Goal: Understand process/instructions

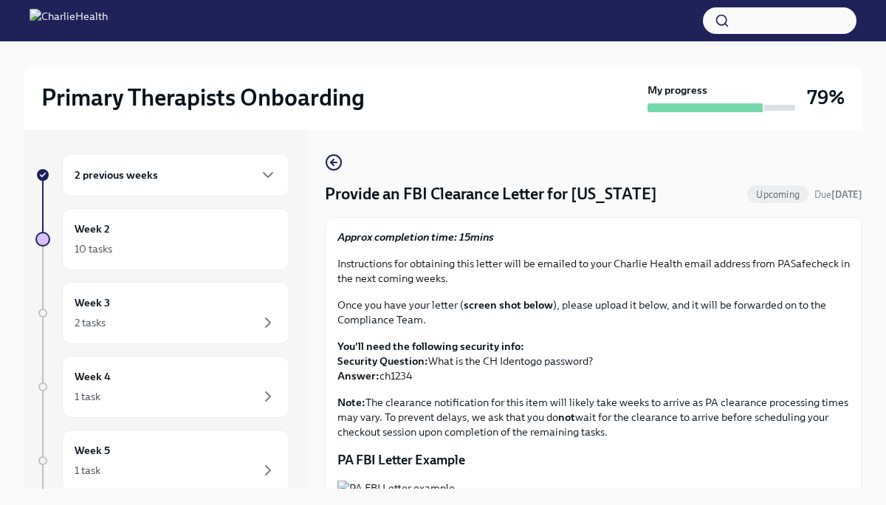
click at [342, 174] on div "Provide an FBI Clearance Letter for [US_STATE] Upcoming Due [DATE] Approx compl…" at bounding box center [594, 352] width 538 height 396
click at [340, 173] on div "Provide an FBI Clearance Letter for [US_STATE] Upcoming Due [DATE] Approx compl…" at bounding box center [594, 352] width 538 height 396
click at [335, 165] on icon "button" at bounding box center [334, 163] width 18 height 18
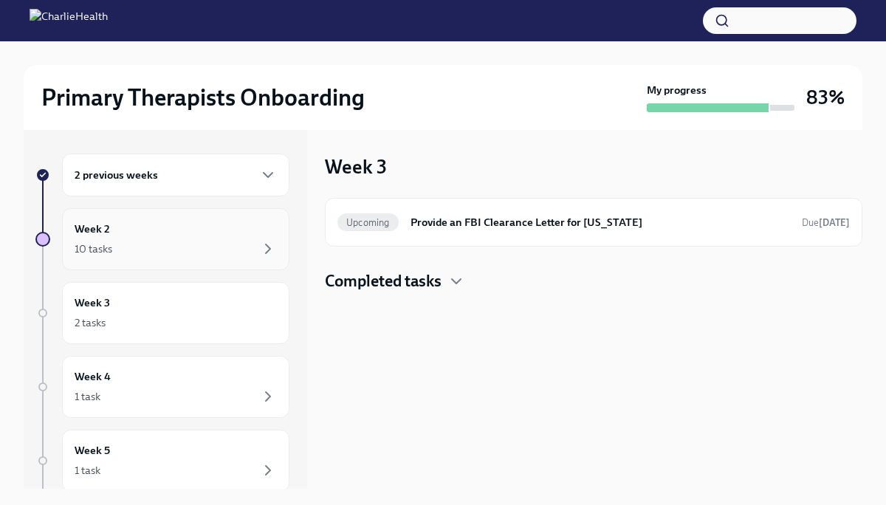
click at [193, 234] on div "Week 2 10 tasks" at bounding box center [176, 239] width 202 height 37
click at [459, 289] on icon "button" at bounding box center [456, 281] width 18 height 18
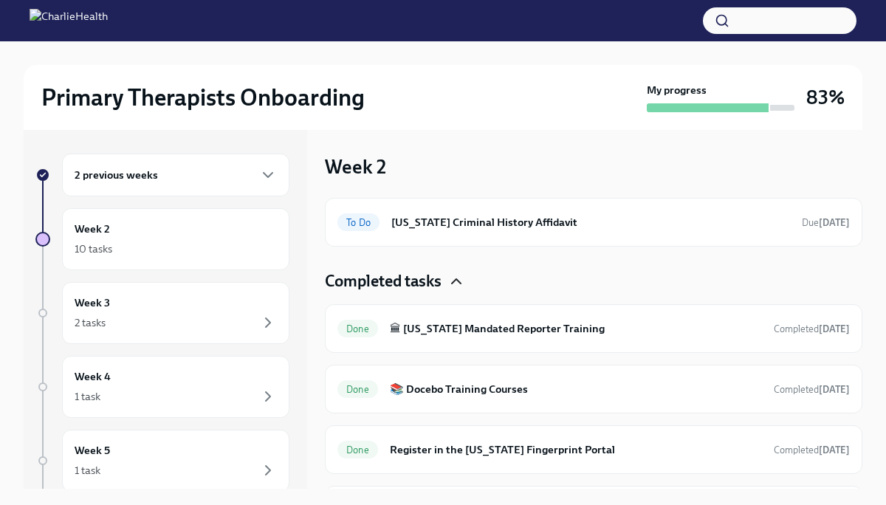
click at [459, 289] on icon "button" at bounding box center [456, 281] width 18 height 18
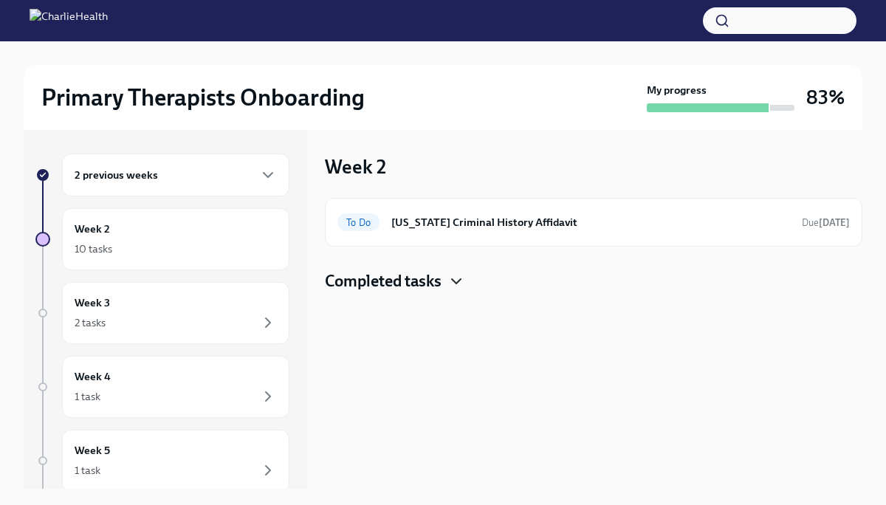
click at [459, 289] on icon "button" at bounding box center [456, 281] width 18 height 18
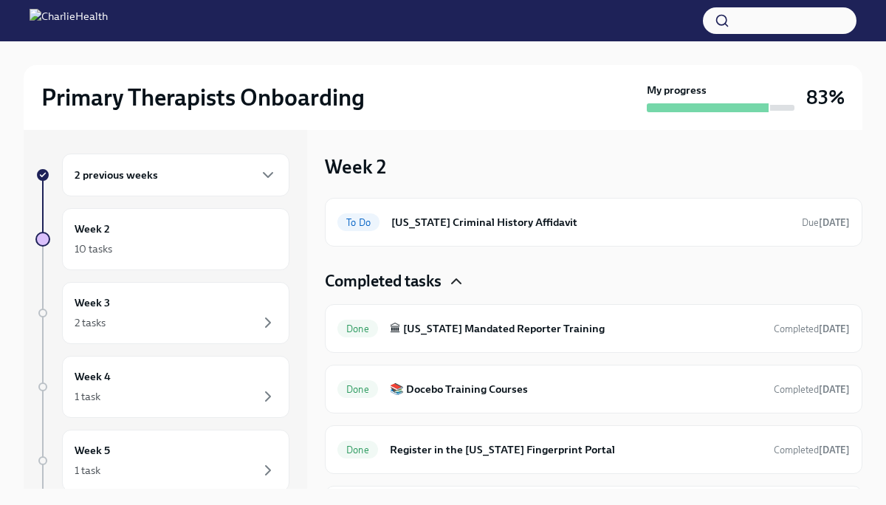
click at [457, 286] on icon "button" at bounding box center [456, 281] width 18 height 18
